Goal: Transaction & Acquisition: Book appointment/travel/reservation

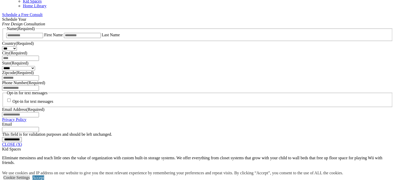
scroll to position [365, 0]
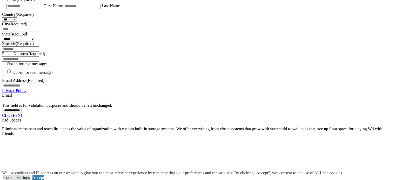
click at [22, 118] on link "CLOSE (X)" at bounding box center [12, 115] width 20 height 4
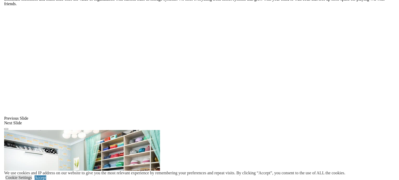
scroll to position [420, 0]
